Goal: Information Seeking & Learning: Learn about a topic

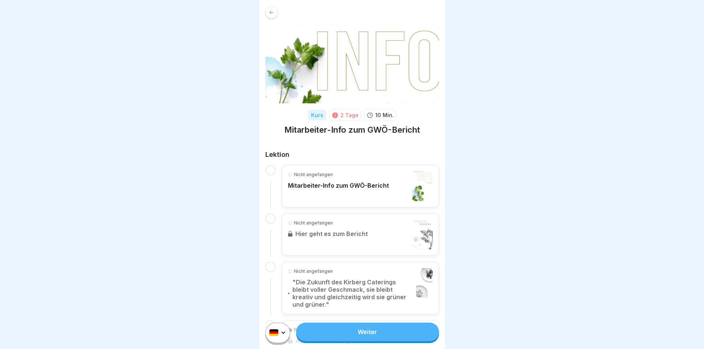
click at [347, 236] on div "Nicht angefangen Hier geht es zum Bericht" at bounding box center [360, 234] width 157 height 42
click at [17, 240] on div at bounding box center [352, 174] width 704 height 349
click at [314, 117] on div "Kurs" at bounding box center [317, 115] width 18 height 11
click at [344, 339] on link "Weiter" at bounding box center [367, 331] width 143 height 19
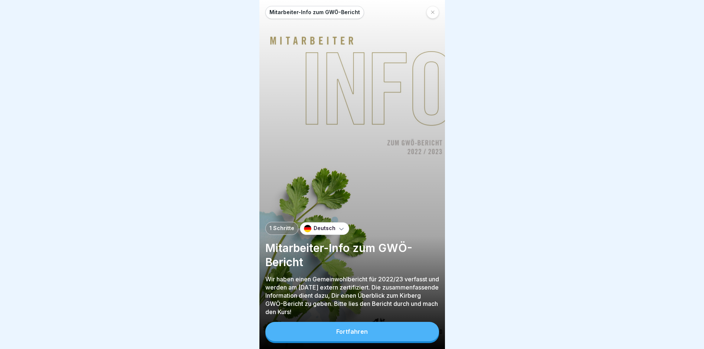
scroll to position [6, 0]
click at [321, 331] on button "Fortfahren" at bounding box center [352, 331] width 174 height 19
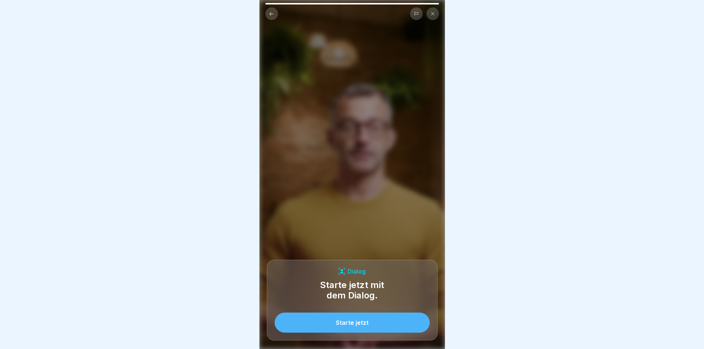
click at [331, 323] on button "Starte jetzt" at bounding box center [352, 322] width 155 height 20
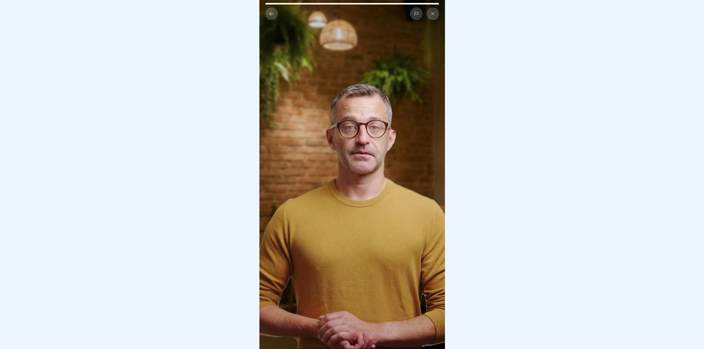
click at [271, 12] on icon at bounding box center [272, 13] width 4 height 3
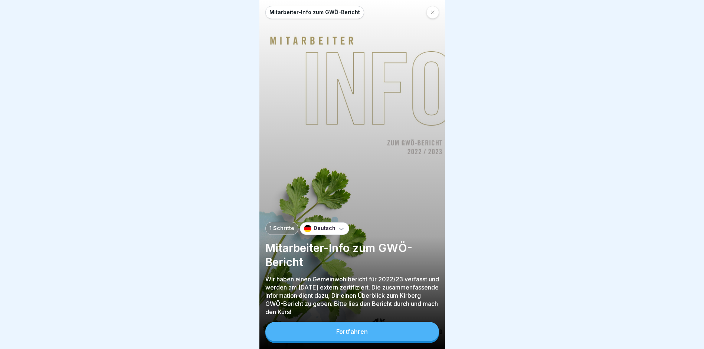
click at [339, 332] on div "Fortfahren" at bounding box center [352, 331] width 32 height 7
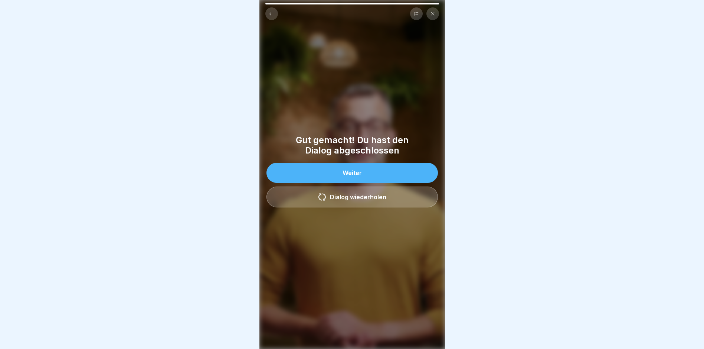
click at [354, 178] on button "Weiter" at bounding box center [353, 173] width 172 height 20
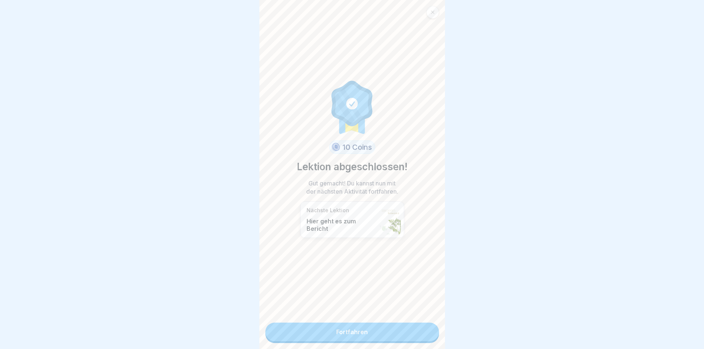
click at [316, 329] on link "Fortfahren" at bounding box center [352, 331] width 174 height 19
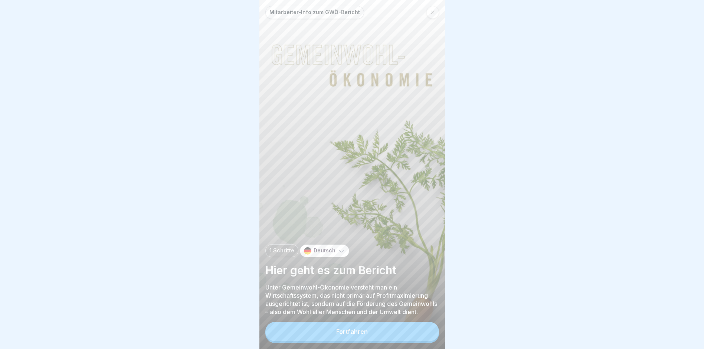
click at [364, 335] on div "Fortfahren" at bounding box center [352, 331] width 32 height 7
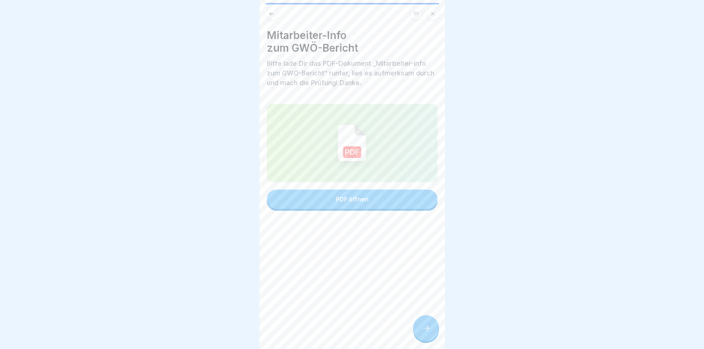
click at [338, 203] on button "PDF öffnen" at bounding box center [352, 198] width 171 height 19
click at [424, 332] on icon at bounding box center [426, 327] width 9 height 9
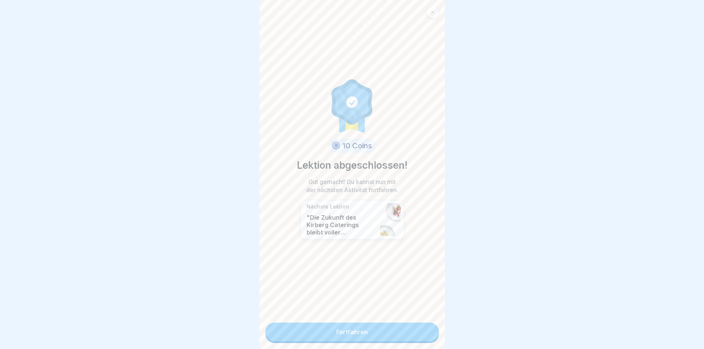
click at [343, 333] on link "Fortfahren" at bounding box center [352, 331] width 174 height 19
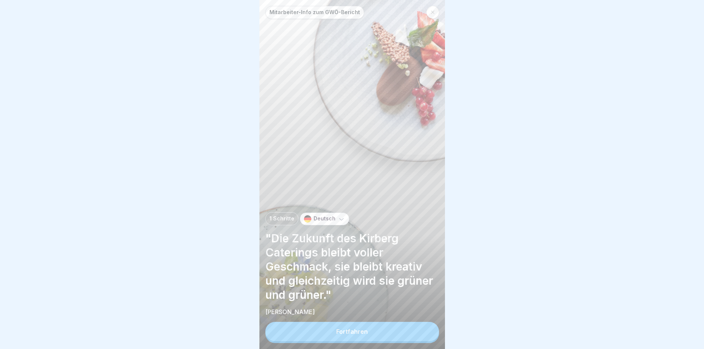
click at [330, 339] on button "Fortfahren" at bounding box center [352, 331] width 174 height 19
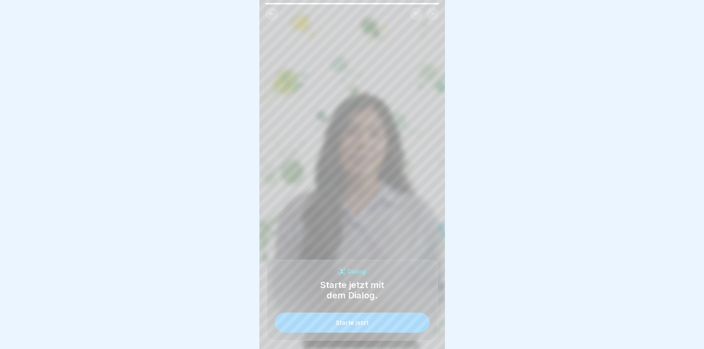
click at [356, 326] on div "Starte jetzt" at bounding box center [352, 322] width 33 height 7
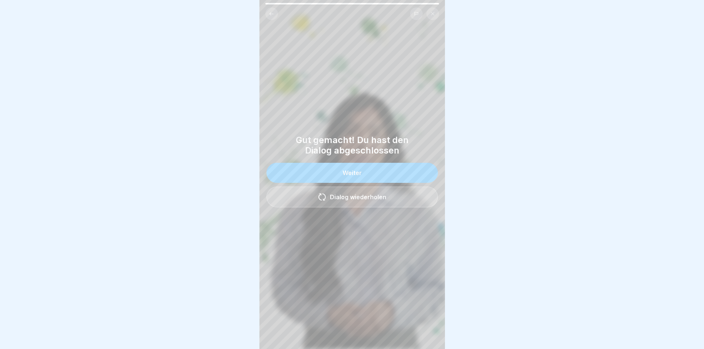
click at [352, 181] on button "Weiter" at bounding box center [353, 173] width 172 height 20
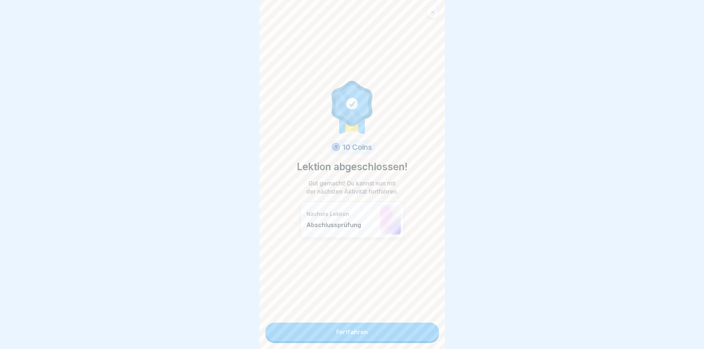
click at [358, 335] on link "Fortfahren" at bounding box center [352, 331] width 174 height 19
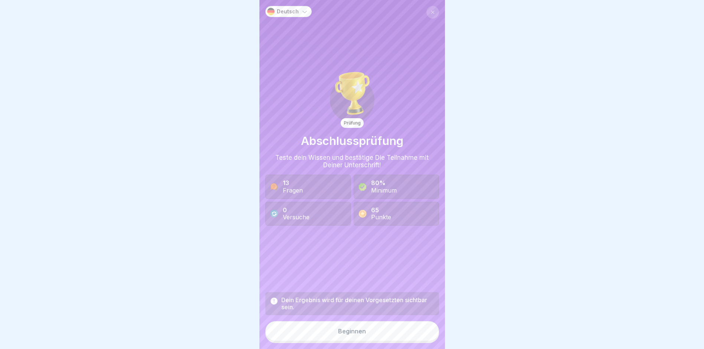
click at [317, 195] on div "13 Fragen" at bounding box center [307, 187] width 85 height 24
click at [351, 329] on div "Beginnen" at bounding box center [352, 331] width 28 height 7
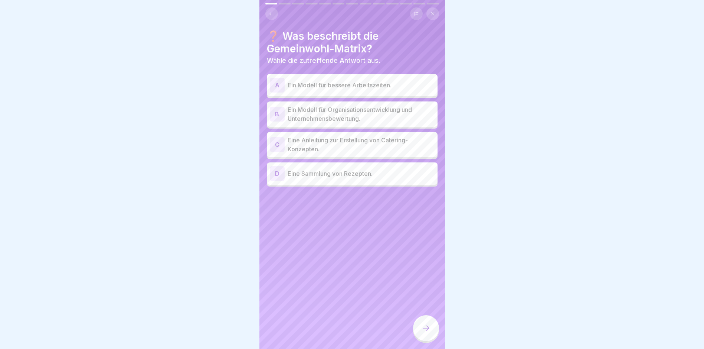
click at [390, 114] on p "Ein Modell für Organisationsentwicklung und Unternehmensbewertung." at bounding box center [361, 114] width 147 height 18
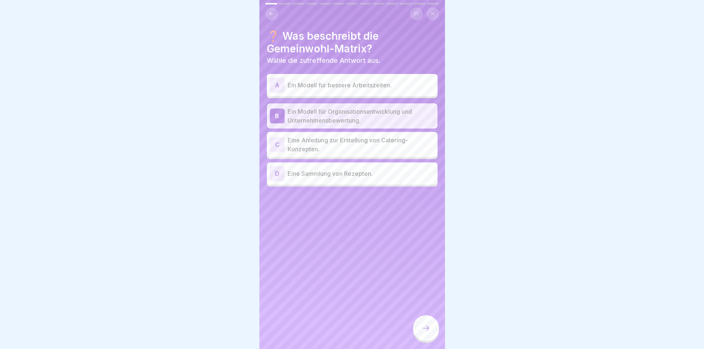
click at [425, 332] on icon at bounding box center [426, 327] width 9 height 9
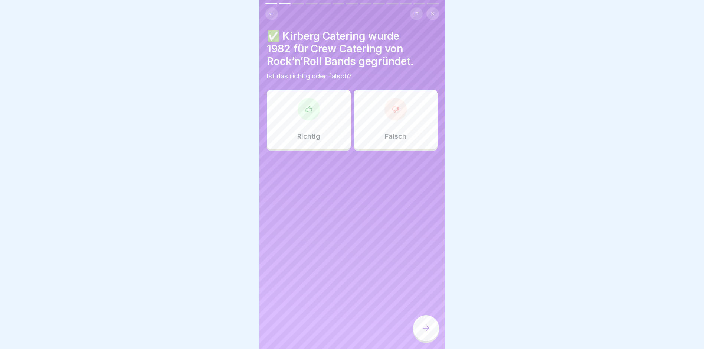
click at [307, 109] on div at bounding box center [309, 109] width 22 height 22
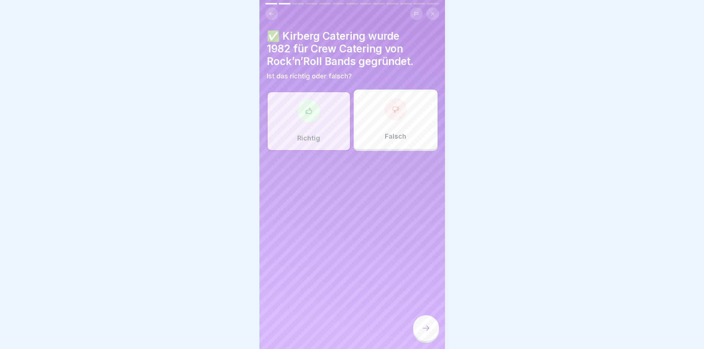
click at [426, 332] on icon at bounding box center [426, 327] width 9 height 9
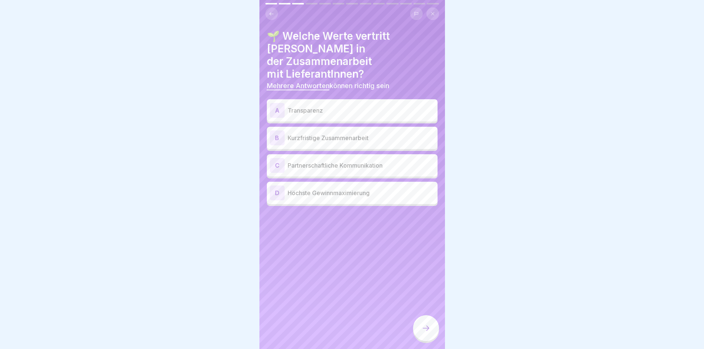
click at [312, 106] on p "Transparenz" at bounding box center [361, 110] width 147 height 9
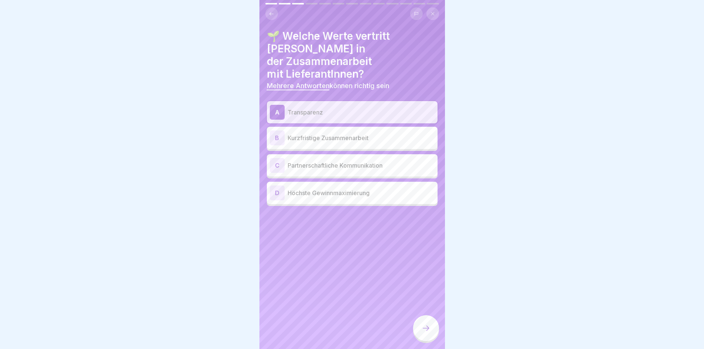
click at [339, 161] on p "Partnerschaftliche Kommunikation" at bounding box center [361, 165] width 147 height 9
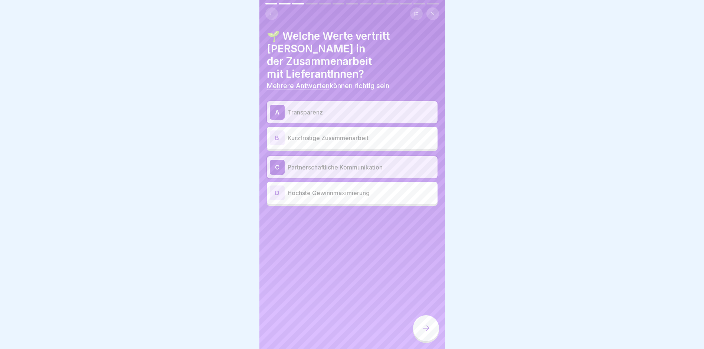
click at [426, 328] on icon at bounding box center [426, 327] width 9 height 9
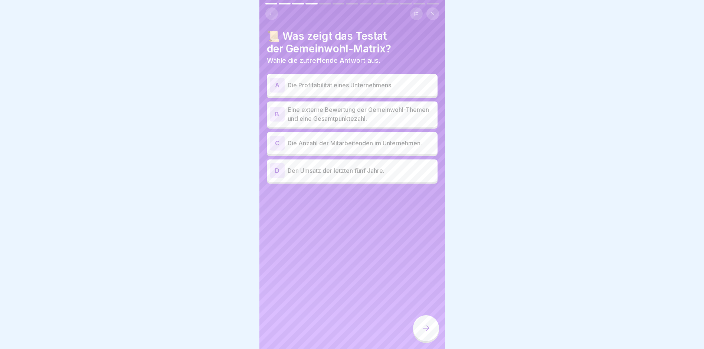
click at [376, 112] on p "Eine externe Bewertung der Gemeinwohl-Themen und eine Gesamtpunktezahl." at bounding box center [361, 114] width 147 height 18
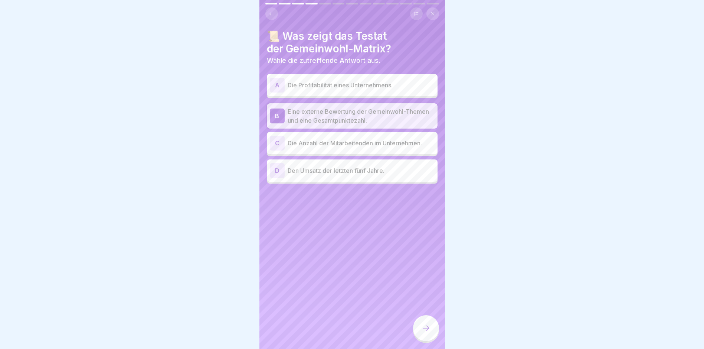
click at [427, 329] on icon at bounding box center [426, 327] width 9 height 9
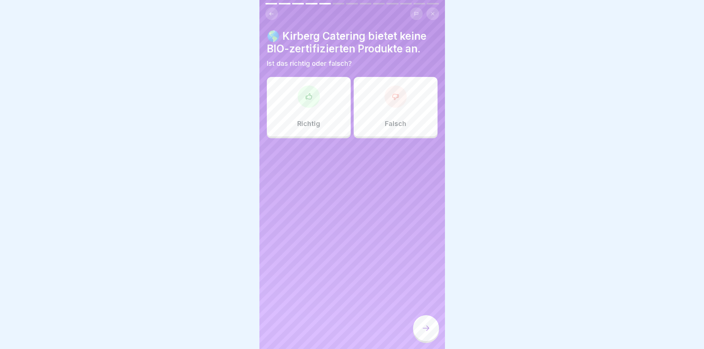
click at [394, 98] on div at bounding box center [396, 96] width 22 height 22
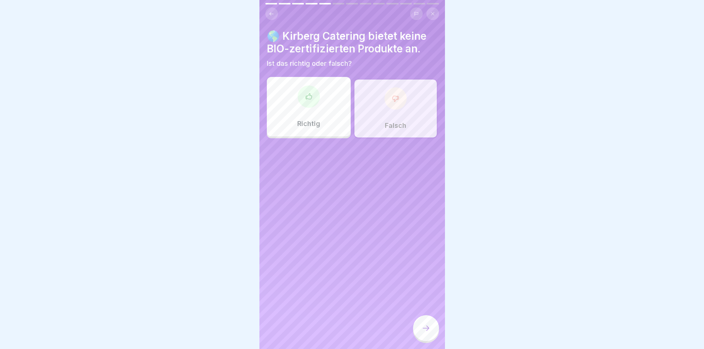
click at [425, 330] on icon at bounding box center [426, 327] width 9 height 9
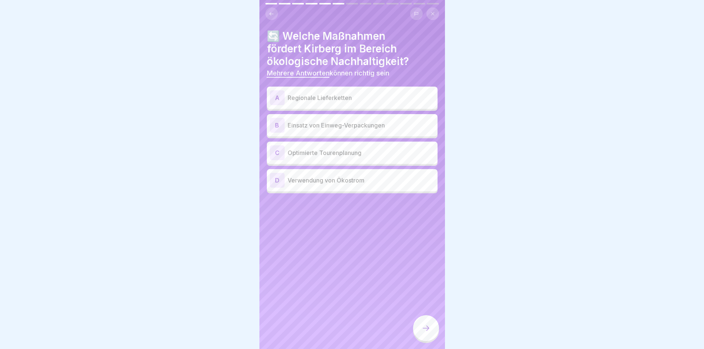
click at [290, 93] on p "Regionale Lieferketten" at bounding box center [361, 97] width 147 height 9
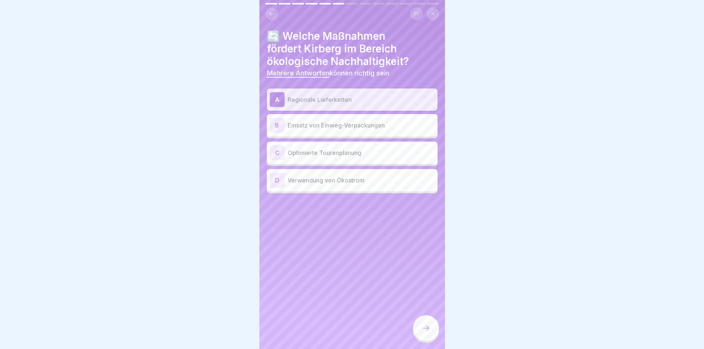
click at [339, 149] on p "Optimierte Tourenplanung" at bounding box center [361, 152] width 147 height 9
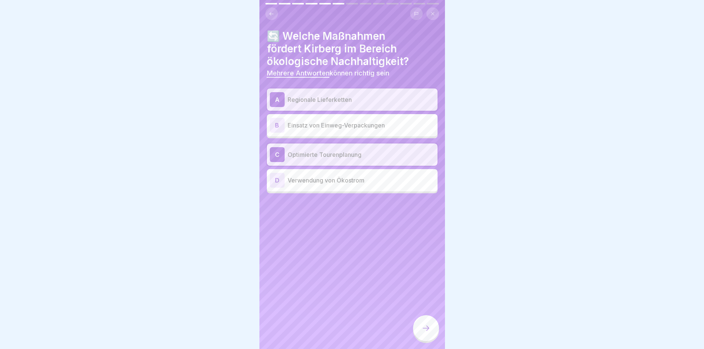
click at [341, 176] on p "Verwendung von Ökostrom" at bounding box center [361, 180] width 147 height 9
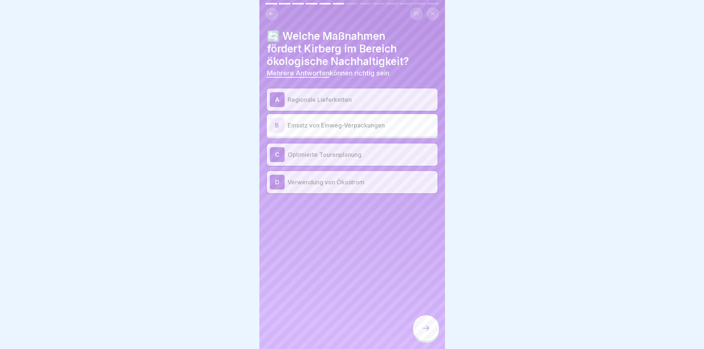
click at [422, 325] on icon at bounding box center [426, 327] width 9 height 9
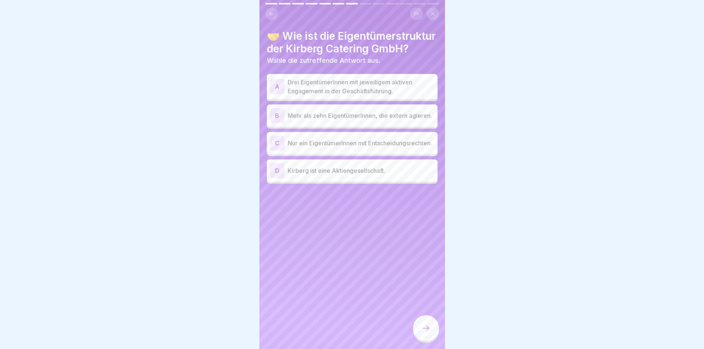
click at [391, 91] on p "Drei EigentümerInnen mit jeweiligem aktiven Engagement in der Geschäftsführung." at bounding box center [361, 87] width 147 height 18
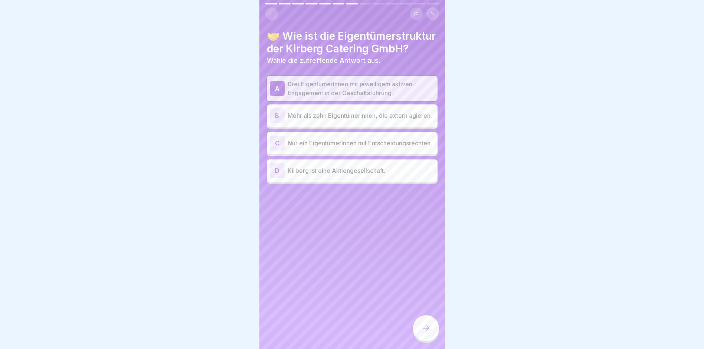
click at [424, 332] on icon at bounding box center [426, 327] width 9 height 9
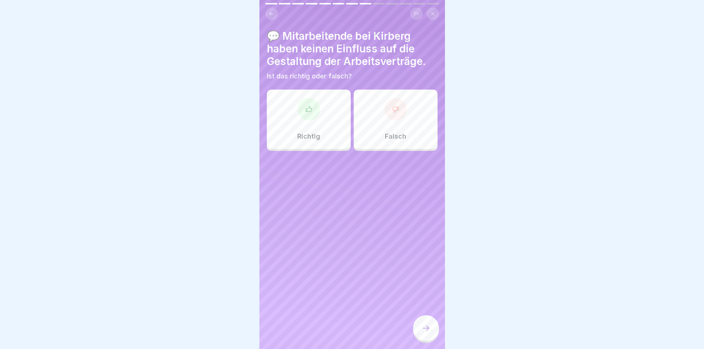
click at [384, 113] on div "Falsch" at bounding box center [396, 118] width 84 height 59
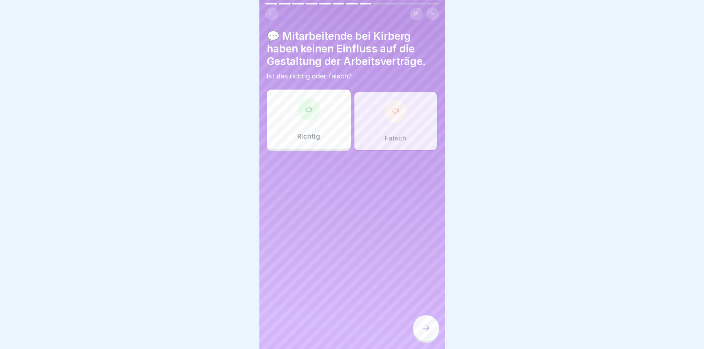
click at [421, 330] on div at bounding box center [426, 328] width 26 height 26
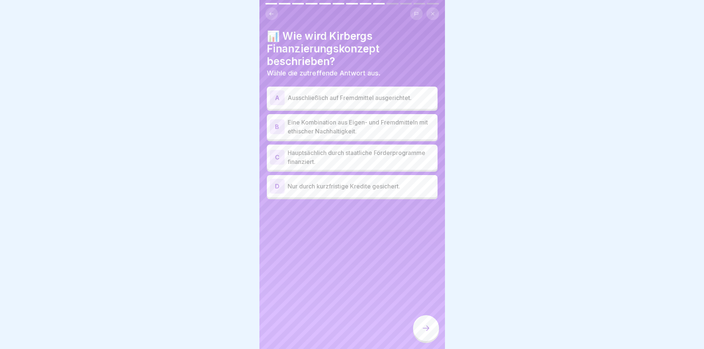
click at [387, 118] on p "Eine Kombination aus Eigen- und Fremdmitteln mit ethischer Nachhaltigkeit." at bounding box center [361, 127] width 147 height 18
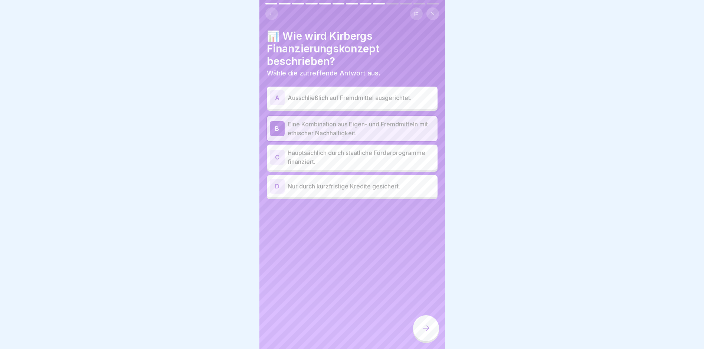
click at [425, 331] on icon at bounding box center [426, 327] width 9 height 9
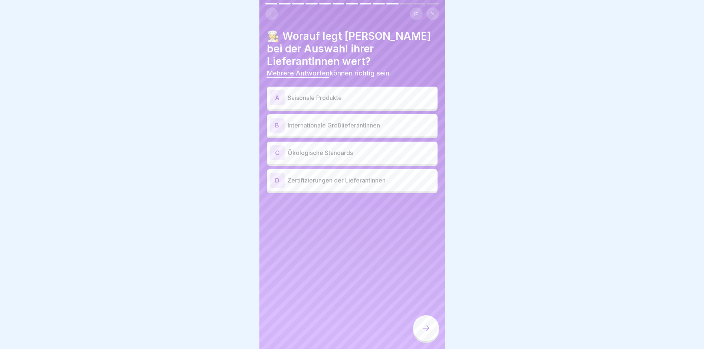
click at [346, 93] on p "Saisonale Produkte" at bounding box center [361, 97] width 147 height 9
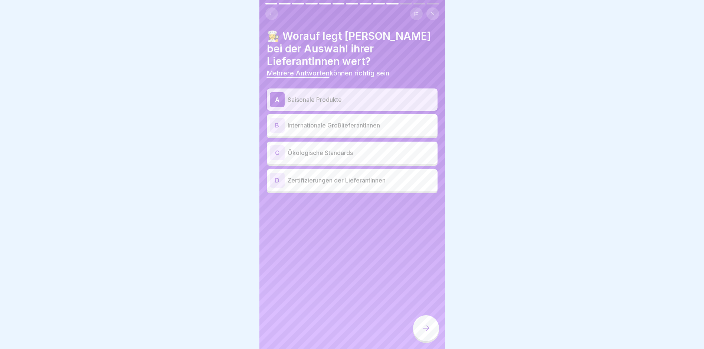
click at [330, 149] on p "Ökologische Standards" at bounding box center [361, 152] width 147 height 9
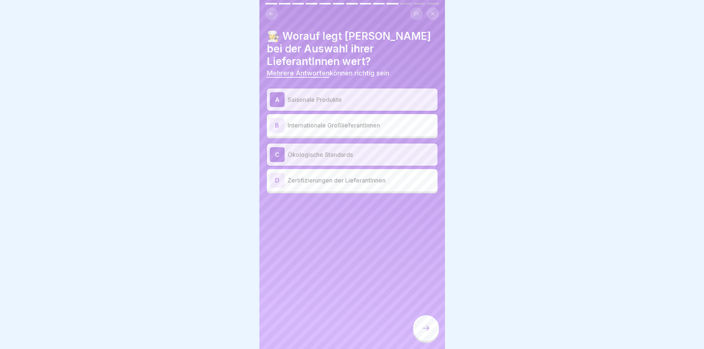
click at [330, 179] on div "D Zertifizierungen der LieferantInnen" at bounding box center [352, 180] width 165 height 15
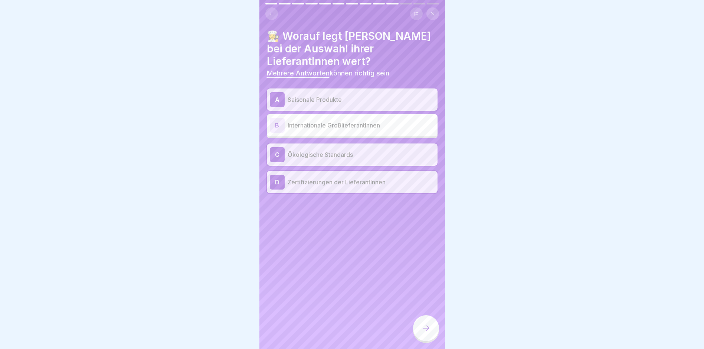
click at [423, 332] on icon at bounding box center [426, 327] width 9 height 9
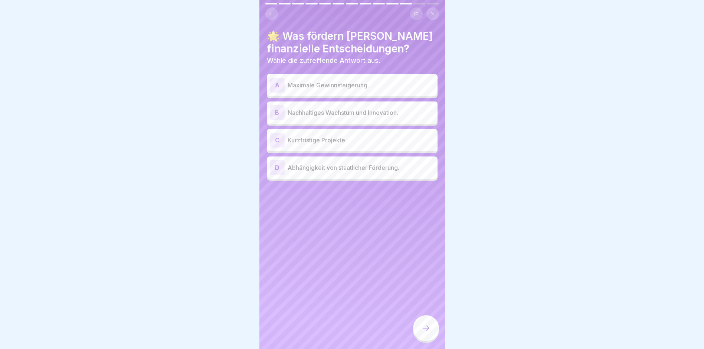
click at [375, 108] on p "Nachhaltiges Wachstum und Innovation." at bounding box center [361, 112] width 147 height 9
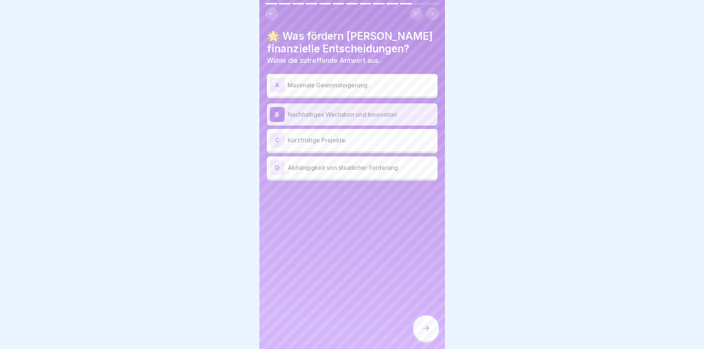
click at [424, 330] on icon at bounding box center [426, 327] width 9 height 9
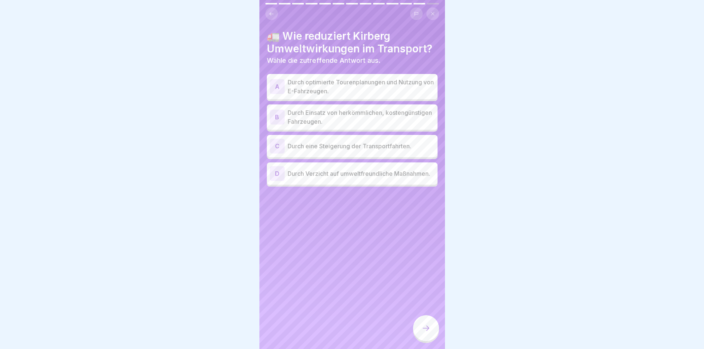
click at [376, 81] on p "Durch optimierte Tourenplanungen und Nutzung von E-Fahrzeugen." at bounding box center [361, 87] width 147 height 18
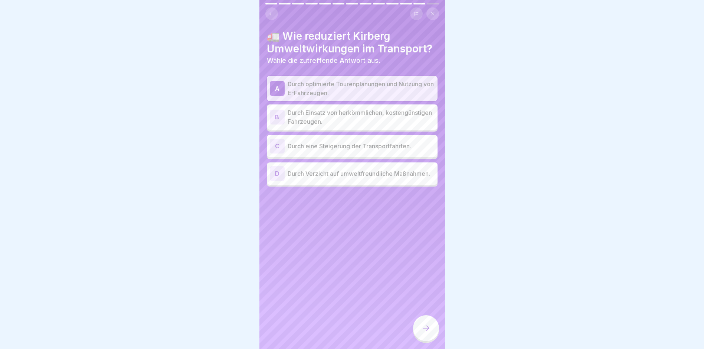
click at [427, 330] on icon at bounding box center [426, 327] width 9 height 9
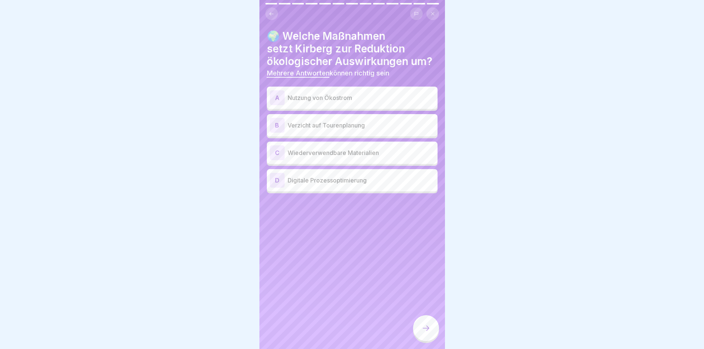
click at [350, 93] on p "Nutzung von Ökostrom" at bounding box center [361, 97] width 147 height 9
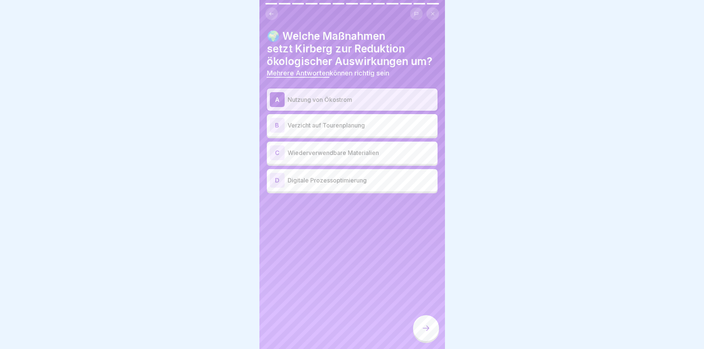
click at [377, 148] on p "Wiederverwendbare Materialien" at bounding box center [361, 152] width 147 height 9
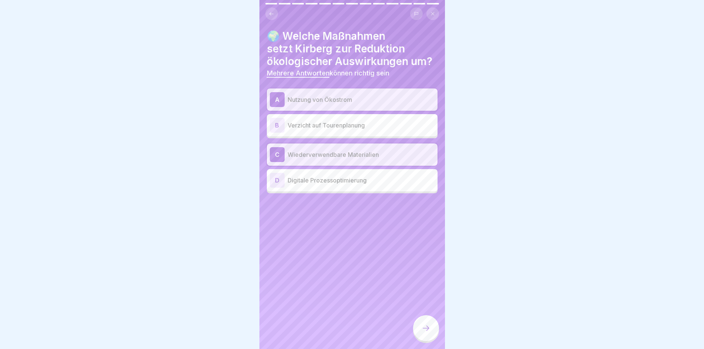
click at [352, 176] on p "Digitale Prozessoptimierung" at bounding box center [361, 180] width 147 height 9
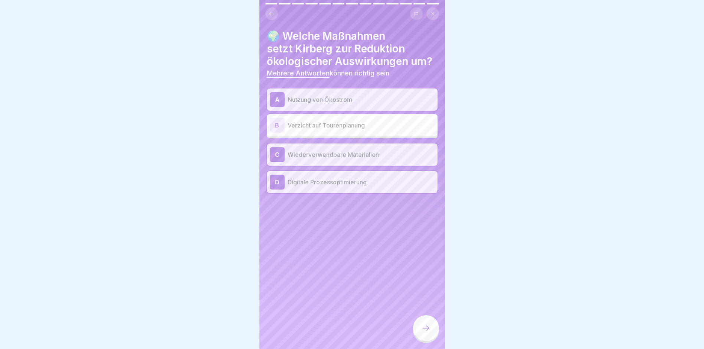
click at [429, 328] on icon at bounding box center [426, 327] width 9 height 9
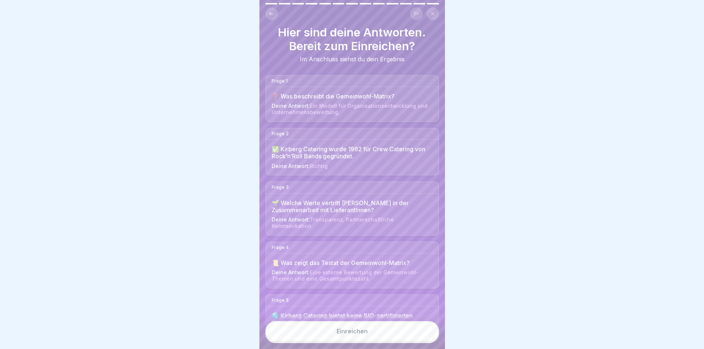
scroll to position [0, 0]
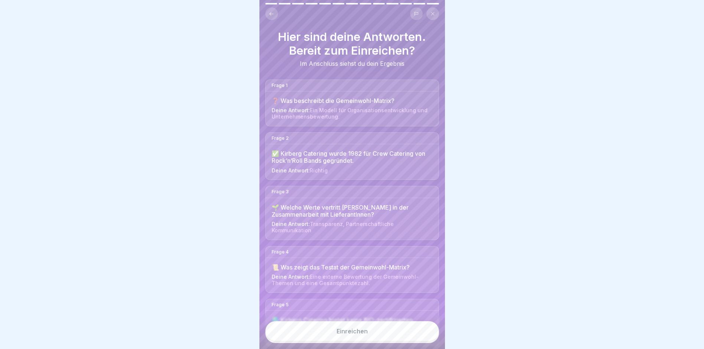
click at [324, 97] on div "❓ Was beschreibt die Gemeinwohl-Matrix?" at bounding box center [352, 100] width 161 height 7
click at [322, 108] on span "Ein Modell für Organisationsentwicklung und Unternehmensbewertung." at bounding box center [350, 113] width 156 height 13
click at [321, 108] on span "Ein Modell für Organisationsentwicklung und Unternehmensbewertung." at bounding box center [350, 113] width 156 height 13
click at [273, 11] on icon at bounding box center [272, 14] width 6 height 6
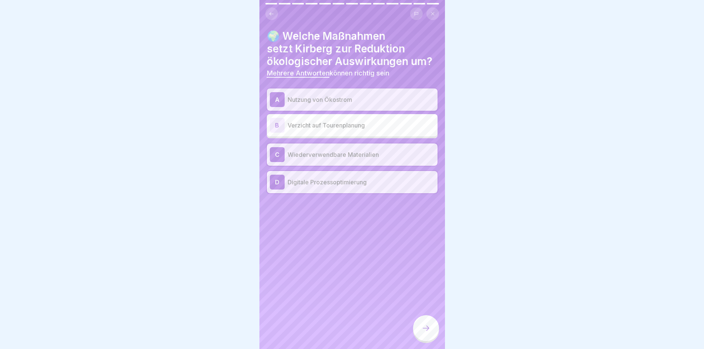
click at [272, 11] on icon at bounding box center [272, 14] width 6 height 6
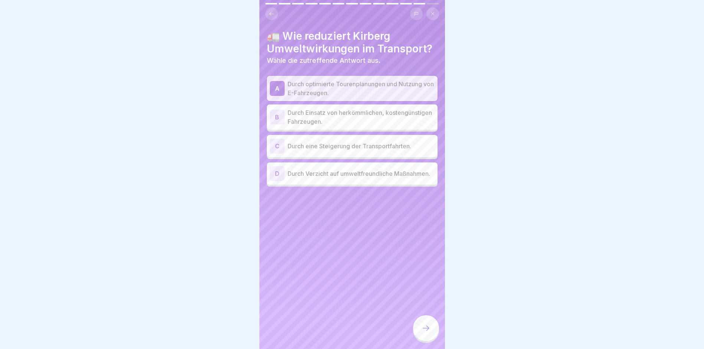
click at [272, 11] on icon at bounding box center [272, 14] width 6 height 6
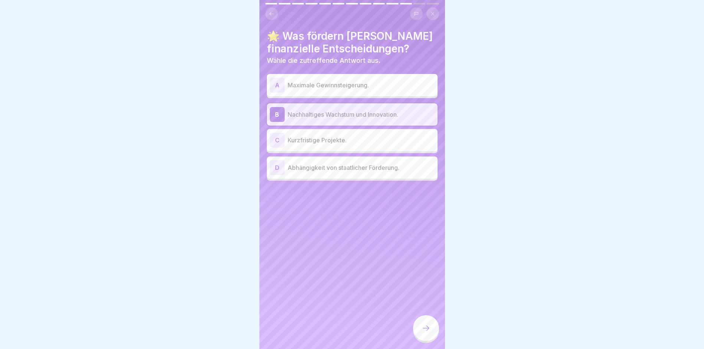
click at [272, 11] on icon at bounding box center [272, 14] width 6 height 6
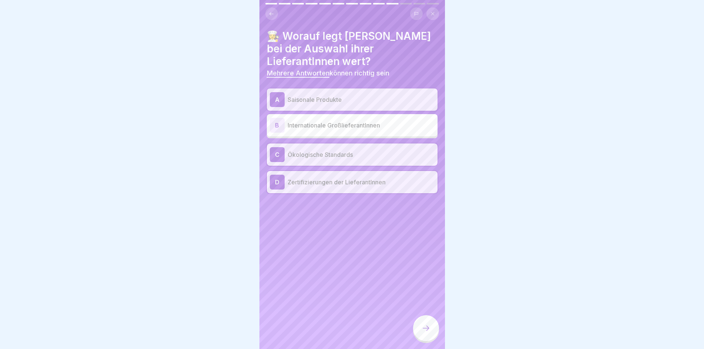
click at [272, 11] on icon at bounding box center [272, 14] width 6 height 6
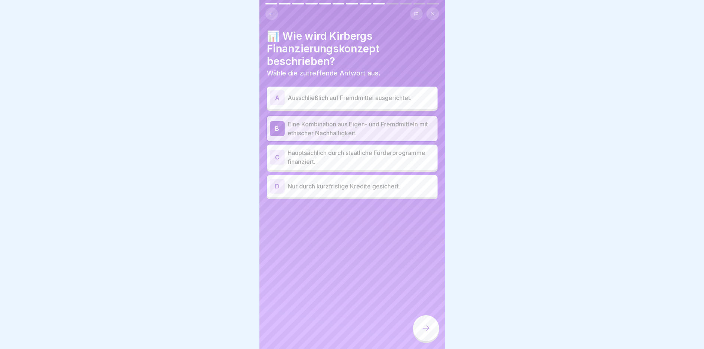
click at [272, 11] on icon at bounding box center [272, 14] width 6 height 6
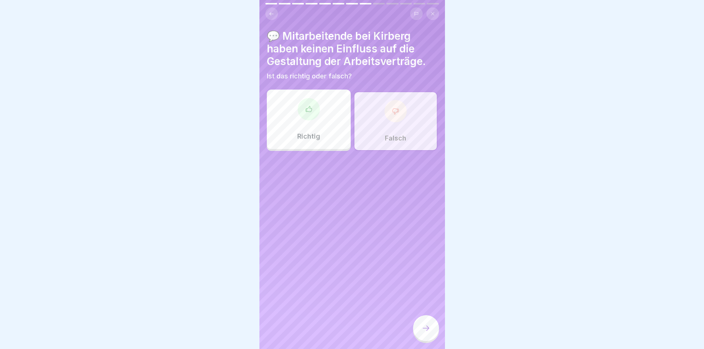
click at [272, 11] on icon at bounding box center [272, 14] width 6 height 6
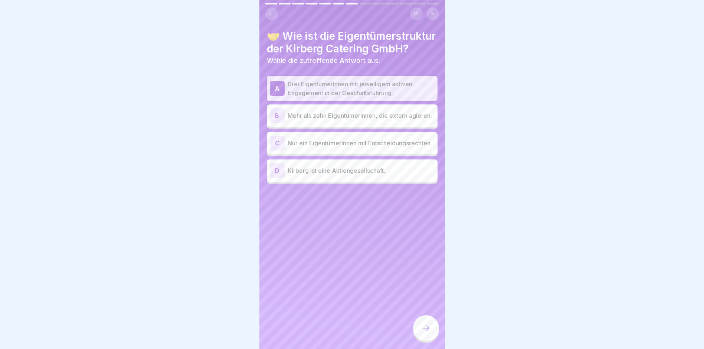
click at [272, 11] on icon at bounding box center [272, 14] width 6 height 6
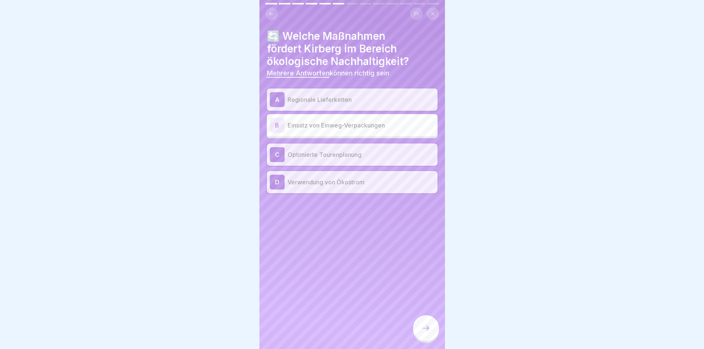
click at [272, 11] on icon at bounding box center [272, 14] width 6 height 6
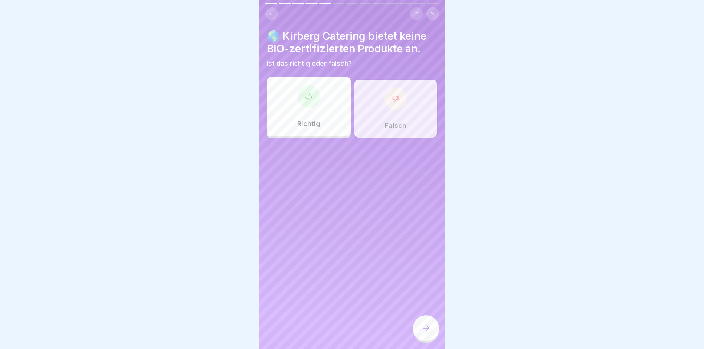
click at [272, 11] on icon at bounding box center [272, 14] width 6 height 6
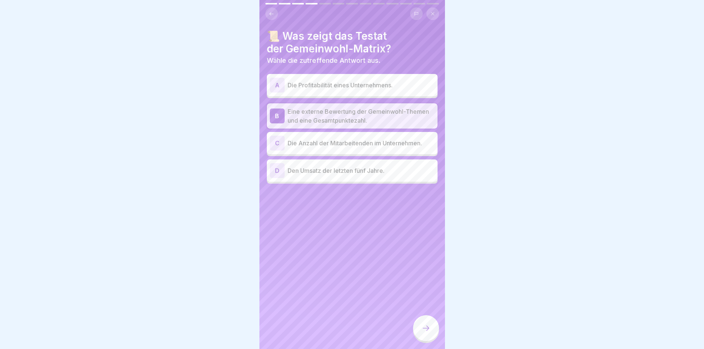
click at [272, 11] on icon at bounding box center [272, 14] width 6 height 6
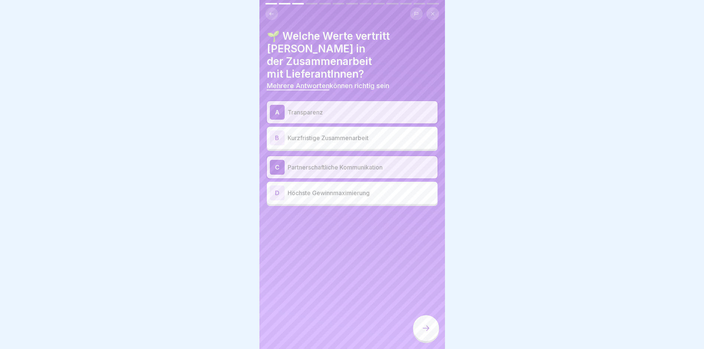
click at [272, 11] on icon at bounding box center [272, 14] width 6 height 6
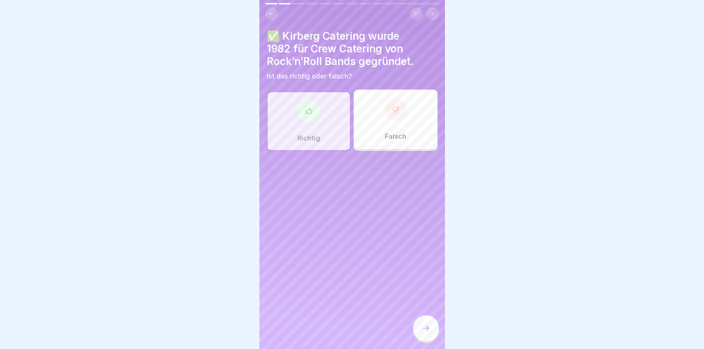
click at [272, 11] on icon at bounding box center [272, 14] width 6 height 6
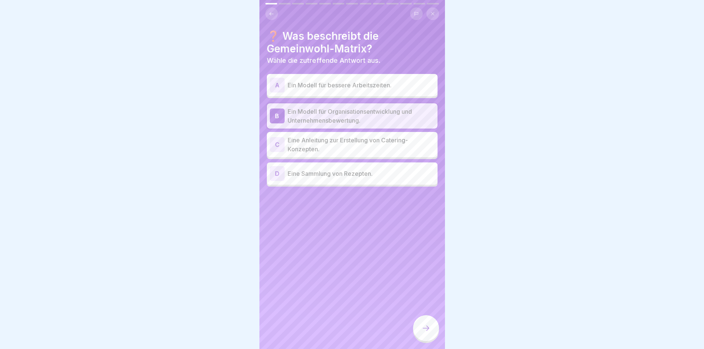
click at [272, 11] on icon at bounding box center [272, 14] width 6 height 6
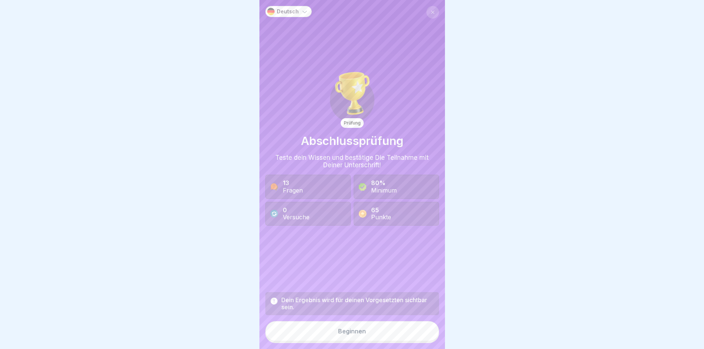
click at [373, 331] on button "Beginnen" at bounding box center [352, 331] width 174 height 20
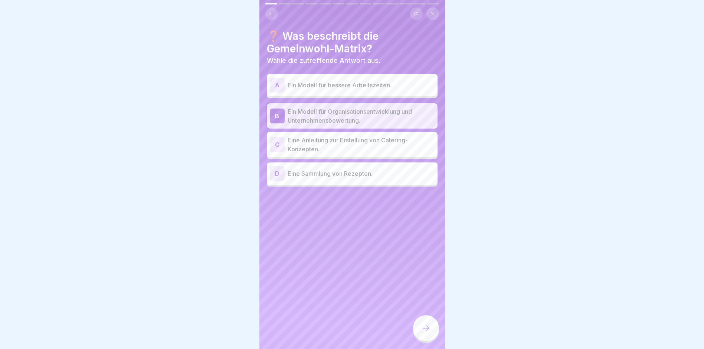
click at [431, 328] on div at bounding box center [426, 328] width 26 height 26
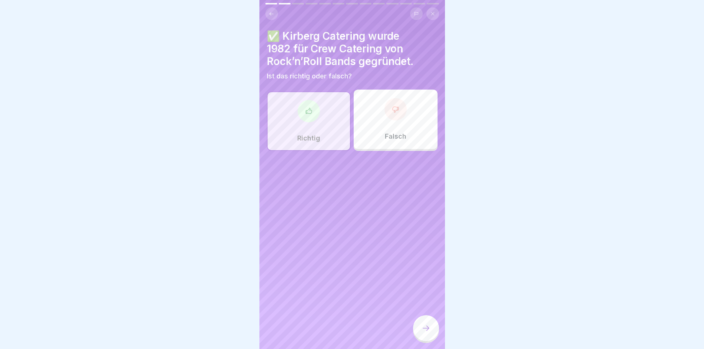
click at [303, 107] on div at bounding box center [309, 111] width 22 height 22
click at [427, 330] on icon at bounding box center [426, 327] width 9 height 9
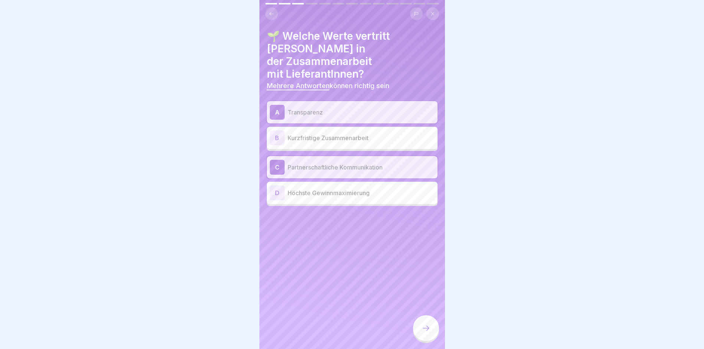
click at [424, 327] on icon at bounding box center [426, 327] width 9 height 9
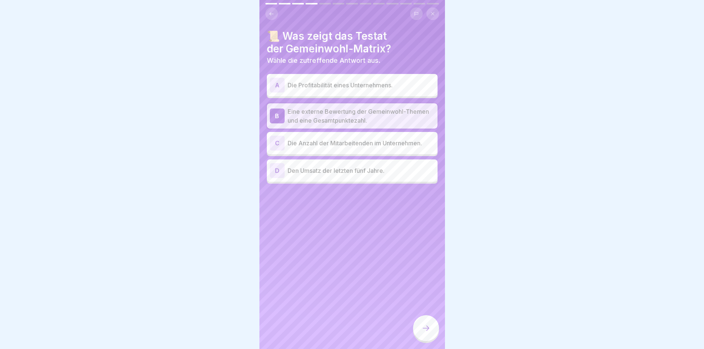
click at [431, 329] on div at bounding box center [426, 328] width 26 height 26
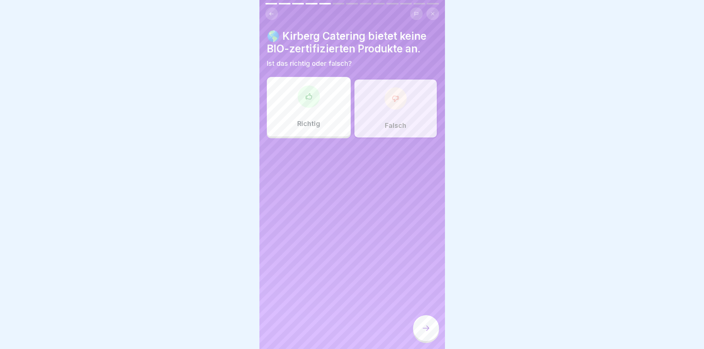
click at [392, 96] on icon at bounding box center [395, 99] width 6 height 6
click at [424, 326] on icon at bounding box center [426, 327] width 9 height 9
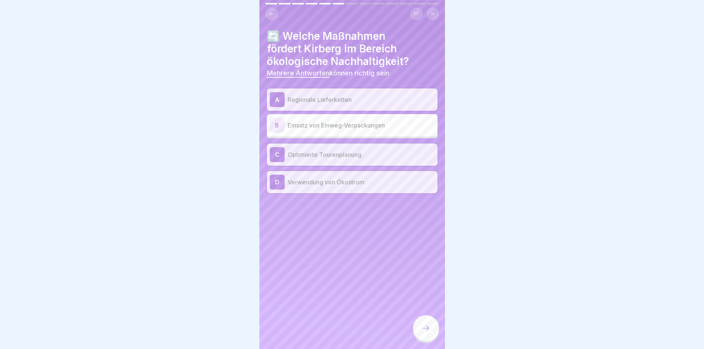
click at [428, 333] on div at bounding box center [426, 328] width 26 height 26
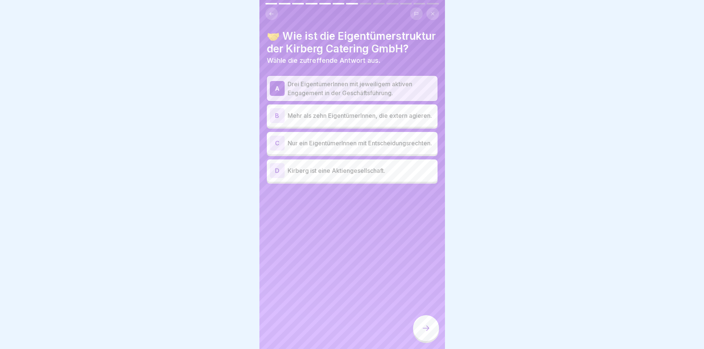
click at [427, 332] on div at bounding box center [426, 328] width 26 height 26
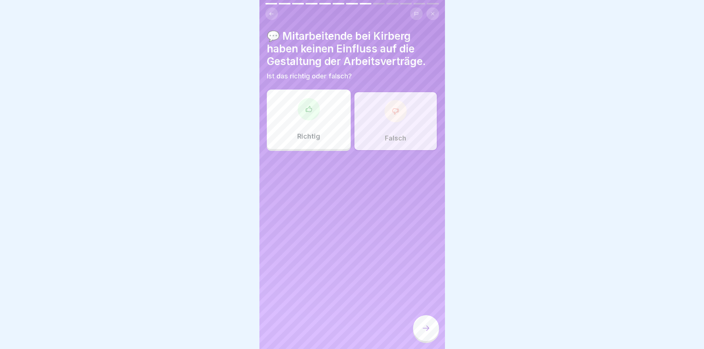
click at [407, 115] on div "Falsch" at bounding box center [396, 120] width 84 height 59
click at [426, 330] on icon at bounding box center [426, 327] width 9 height 9
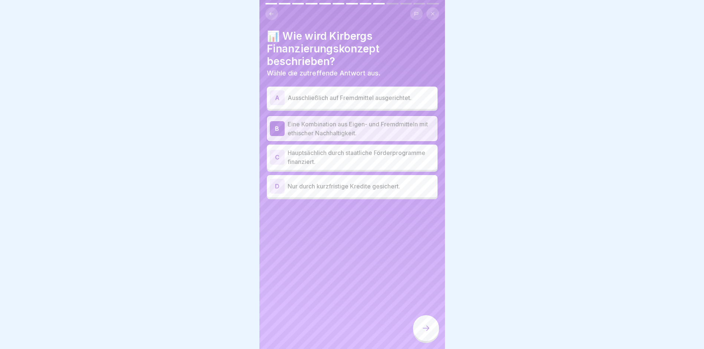
click at [427, 328] on icon at bounding box center [426, 327] width 9 height 9
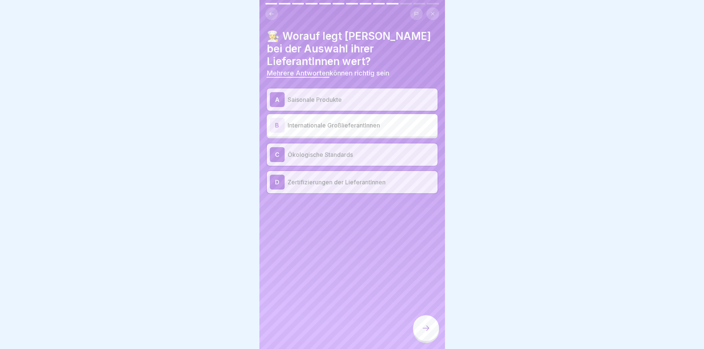
click at [427, 328] on icon at bounding box center [426, 327] width 9 height 9
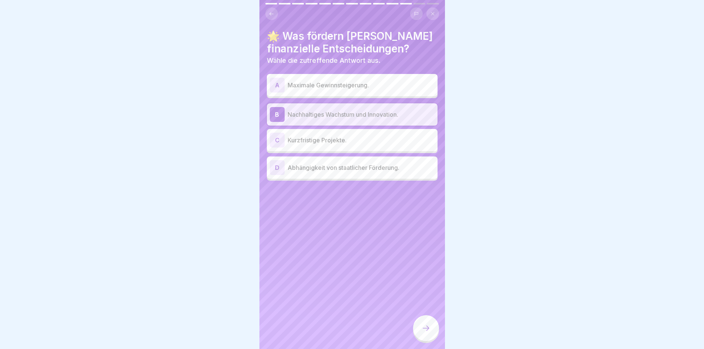
click at [427, 328] on icon at bounding box center [426, 327] width 9 height 9
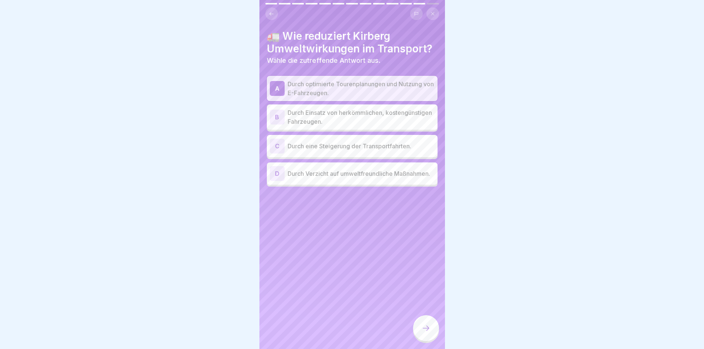
click at [421, 334] on div at bounding box center [426, 328] width 26 height 26
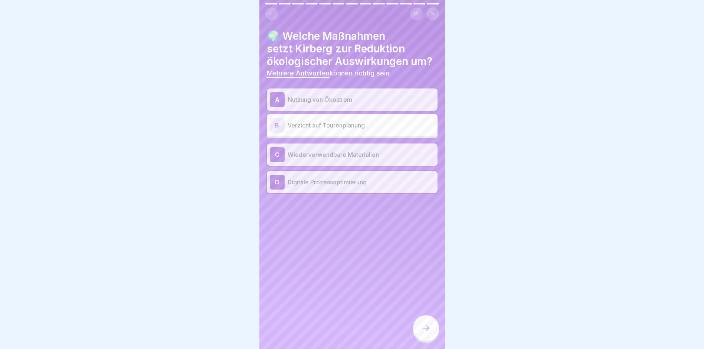
click at [430, 331] on icon at bounding box center [426, 327] width 9 height 9
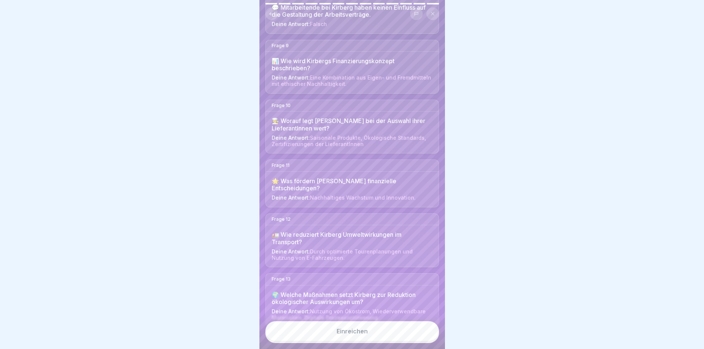
scroll to position [487, 0]
click at [352, 333] on div "Einreichen" at bounding box center [352, 331] width 31 height 7
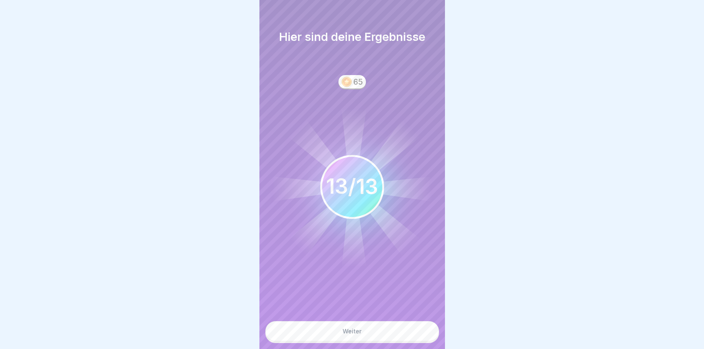
click at [364, 333] on button "Weiter" at bounding box center [352, 331] width 174 height 20
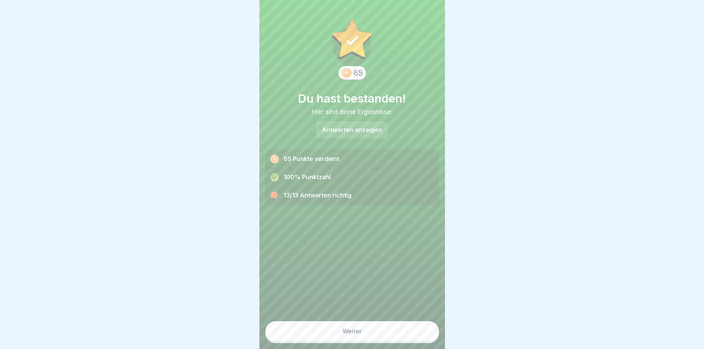
click at [362, 333] on button "Weiter" at bounding box center [352, 331] width 174 height 20
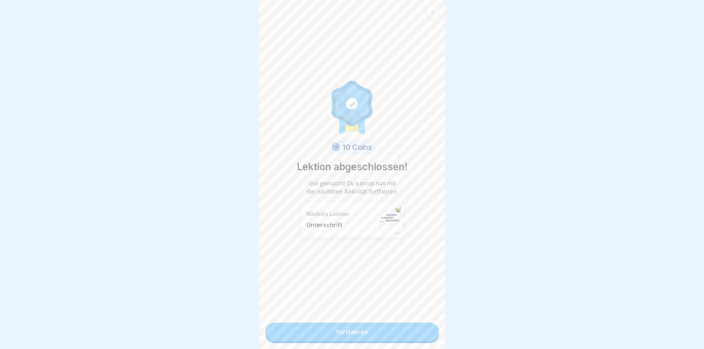
click at [335, 221] on p "Unterschrift" at bounding box center [342, 224] width 70 height 7
click at [346, 329] on link "Fortfahren" at bounding box center [352, 331] width 174 height 19
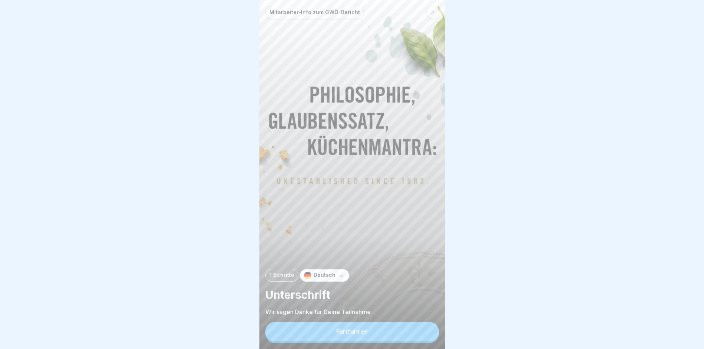
click at [358, 340] on button "Fortfahren" at bounding box center [352, 331] width 174 height 19
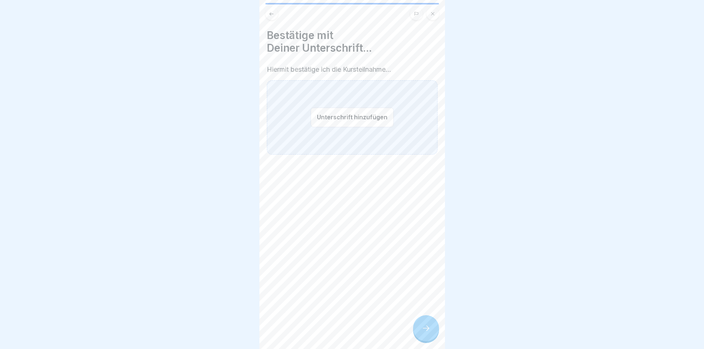
click at [333, 136] on div "Unterschrift hinzufügen" at bounding box center [352, 117] width 171 height 74
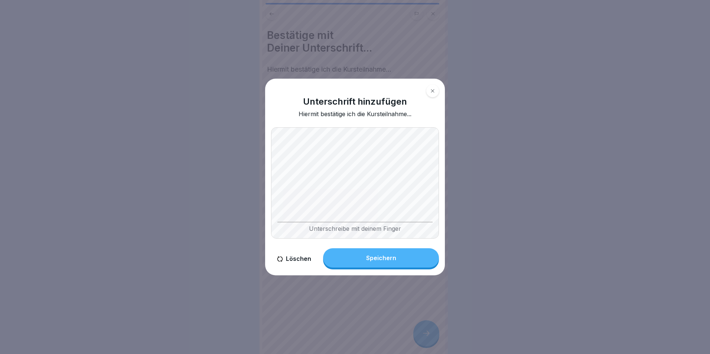
click at [456, 165] on body "Mitarbeiter-Info zum GWÖ-Bericht 1 Schritte Deutsch Unterschrift Wir sagen Dank…" at bounding box center [352, 177] width 704 height 354
click at [298, 257] on button "Löschen" at bounding box center [294, 258] width 46 height 21
click at [292, 179] on div "Unterschrift hinzufügen Hiermit bestätige ich die Kursteilnahme... Unterschreib…" at bounding box center [355, 177] width 180 height 197
click at [296, 258] on button "Löschen" at bounding box center [294, 258] width 46 height 21
click at [489, 186] on body "Mitarbeiter-Info zum GWÖ-Bericht 1 Schritte Deutsch Unterschrift Wir sagen Dank…" at bounding box center [352, 177] width 704 height 354
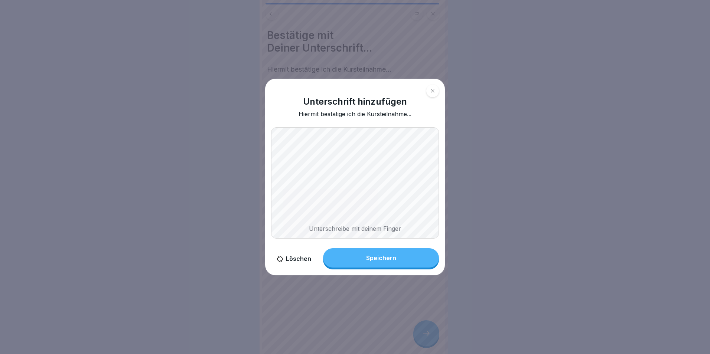
click at [447, 210] on div "Unterschrift hinzufügen Hiermit bestätige ich die Kursteilnahme... Unterschreib…" at bounding box center [355, 177] width 186 height 203
click at [296, 260] on button "Löschen" at bounding box center [294, 258] width 46 height 21
click at [286, 188] on div "Unterschrift hinzufügen Hiermit bestätige ich die Kursteilnahme... Unterschreib…" at bounding box center [355, 177] width 180 height 197
click at [274, 181] on div "Unterschrift hinzufügen Hiermit bestätige ich die Kursteilnahme... Unterschreib…" at bounding box center [355, 177] width 180 height 197
click at [348, 258] on button "Speichern" at bounding box center [381, 257] width 116 height 19
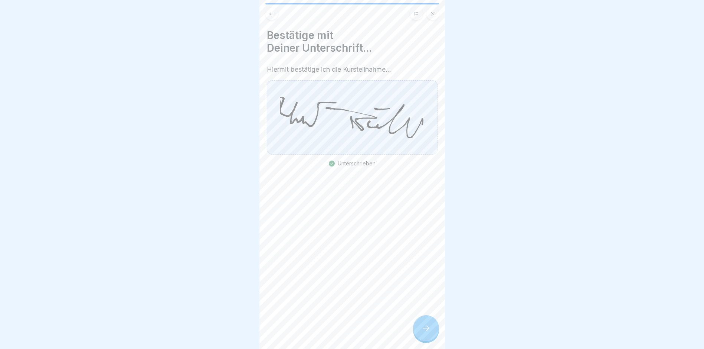
click at [429, 332] on icon at bounding box center [426, 327] width 9 height 9
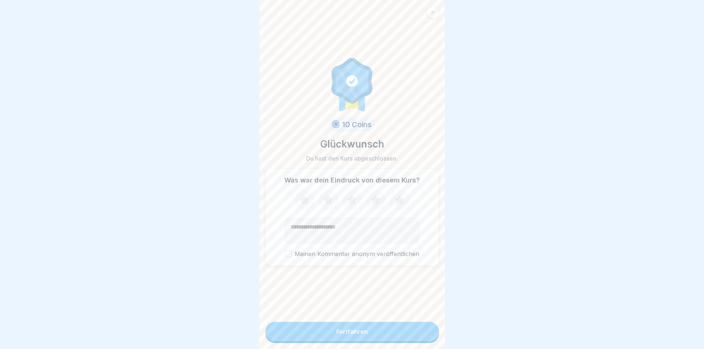
click at [323, 229] on textarea "Kommentar (optional)" at bounding box center [352, 230] width 134 height 25
click at [290, 229] on textarea "**********" at bounding box center [351, 230] width 132 height 25
type textarea "**********"
click at [286, 257] on button "Meinen Kommentar anonym veröffentlichen" at bounding box center [288, 253] width 7 height 7
click at [320, 341] on button "Fortfahren" at bounding box center [352, 331] width 174 height 19
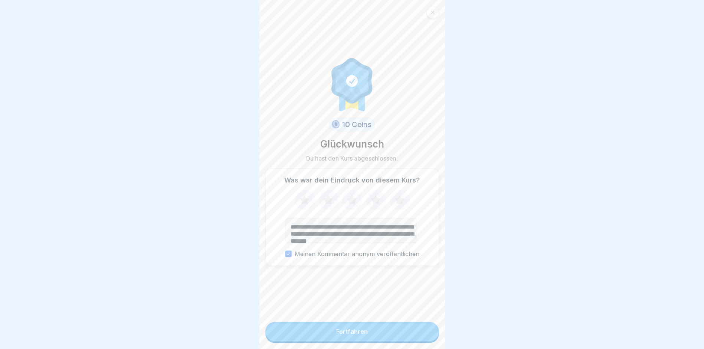
click at [362, 335] on div "Fortfahren" at bounding box center [352, 331] width 32 height 7
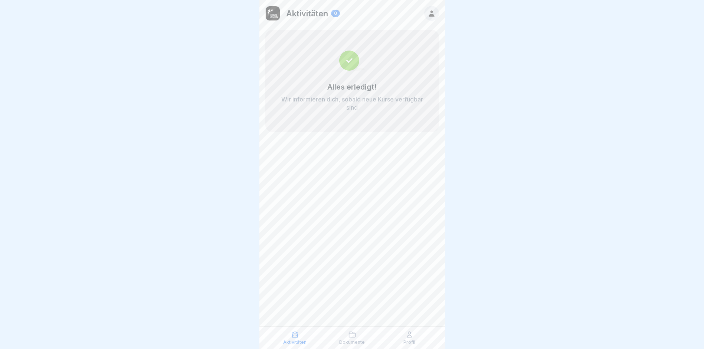
click at [349, 333] on icon at bounding box center [352, 333] width 7 height 7
